Goal: Navigation & Orientation: Understand site structure

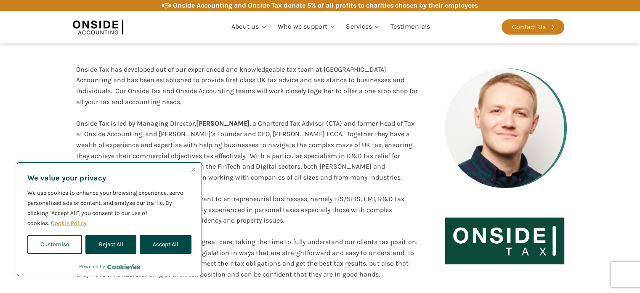
scroll to position [138, 0]
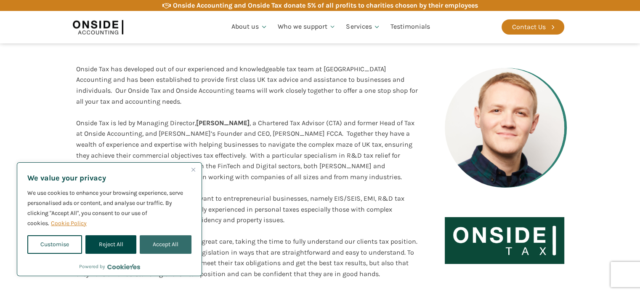
click at [168, 242] on button "Accept All" at bounding box center [166, 244] width 52 height 19
checkbox input "true"
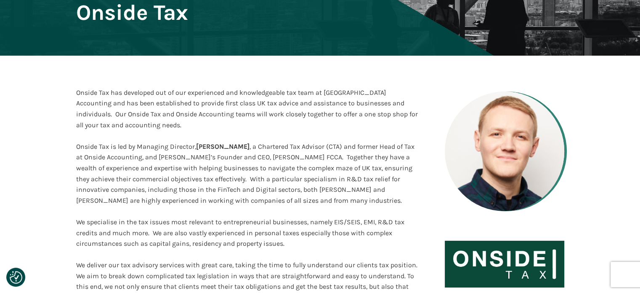
scroll to position [0, 0]
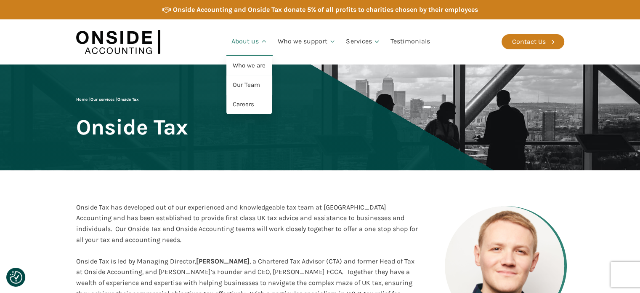
click at [251, 46] on link "About us" at bounding box center [249, 41] width 46 height 29
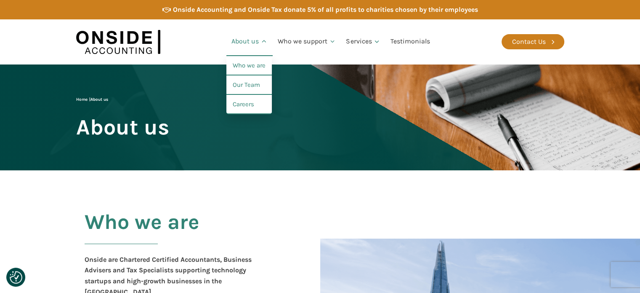
click at [264, 45] on icon at bounding box center [264, 41] width 7 height 7
click at [246, 87] on link "Our Team" at bounding box center [248, 84] width 45 height 19
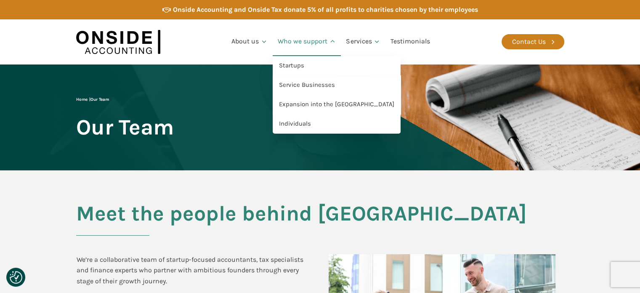
click at [319, 46] on link "Who we support" at bounding box center [307, 41] width 69 height 29
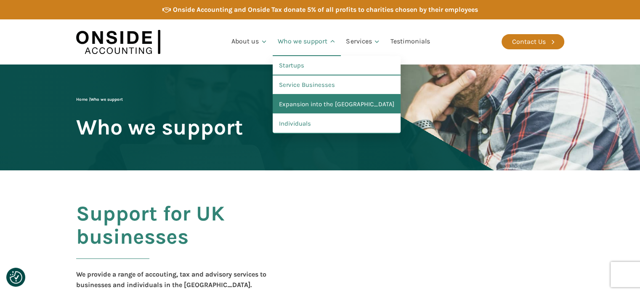
click at [330, 102] on link "Expansion into the [GEOGRAPHIC_DATA]" at bounding box center [337, 104] width 128 height 19
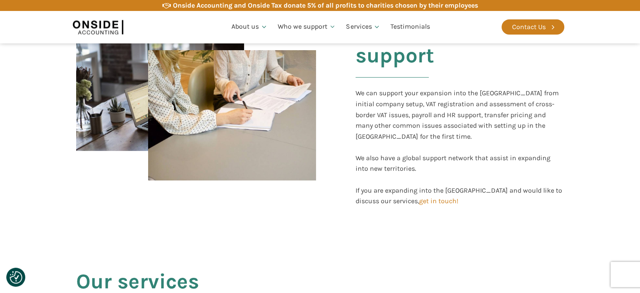
scroll to position [430, 0]
